Goal: Navigation & Orientation: Go to known website

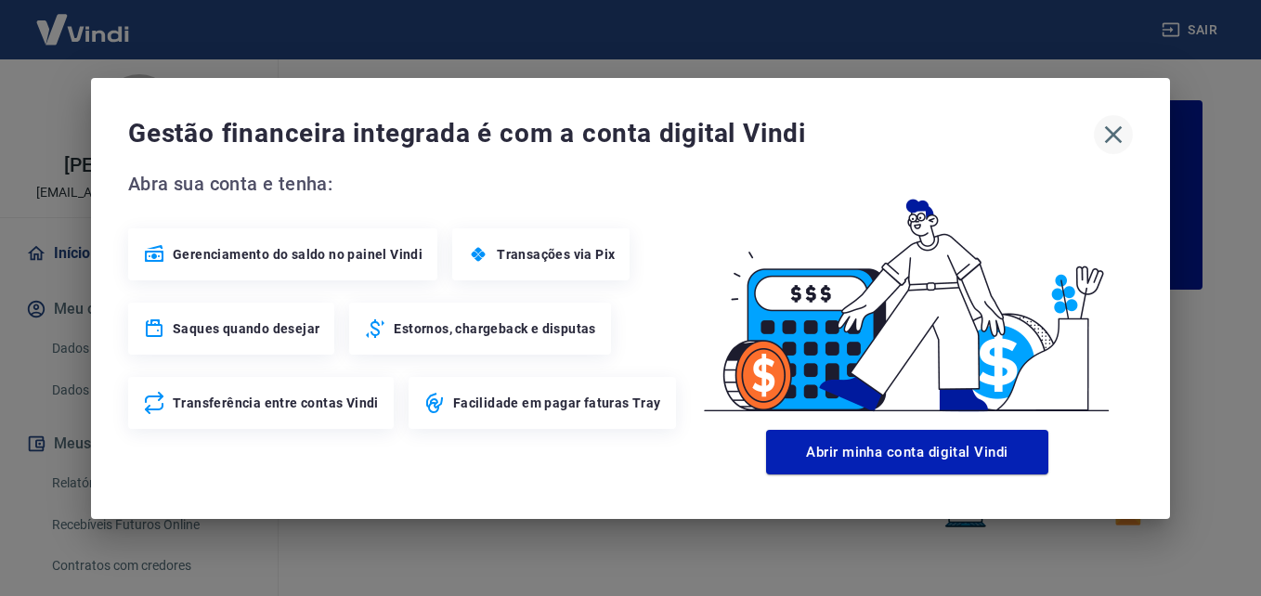
click at [1119, 117] on button "button" at bounding box center [1113, 134] width 39 height 39
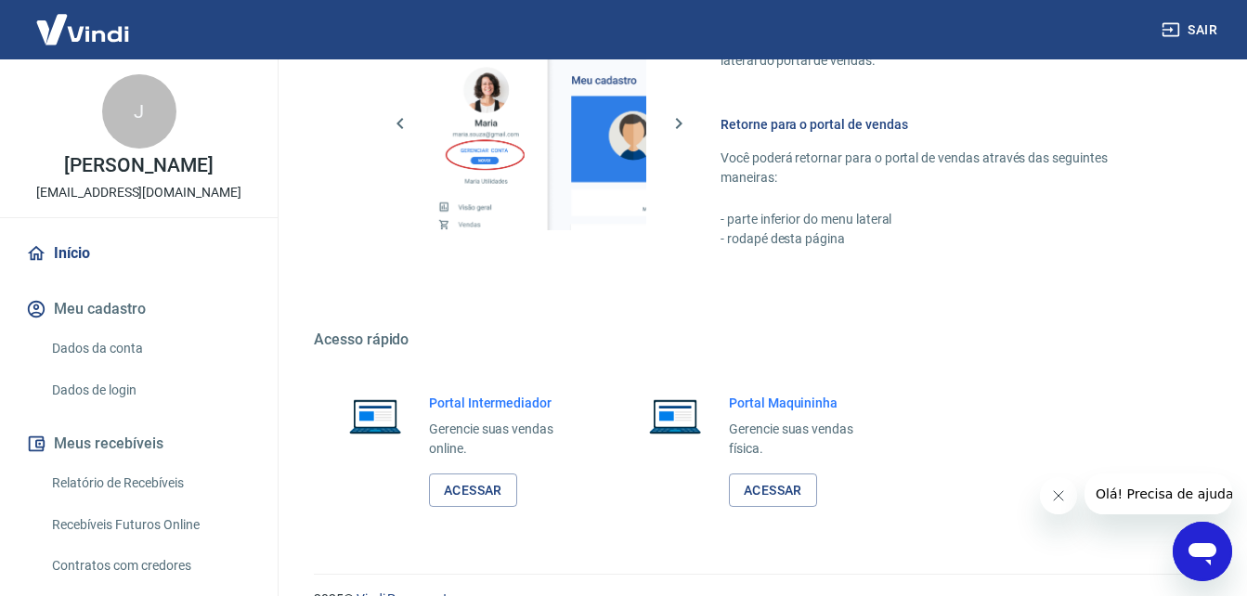
scroll to position [1120, 0]
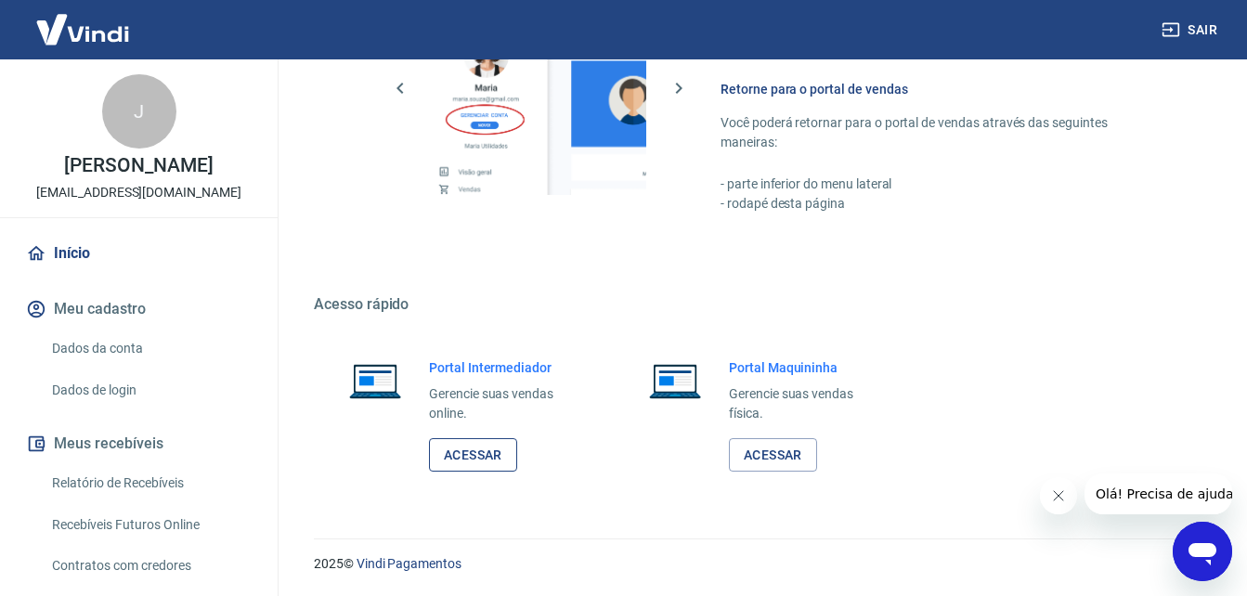
click at [498, 460] on link "Acessar" at bounding box center [473, 455] width 88 height 34
